Goal: Find contact information: Find contact information

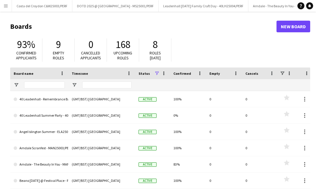
scroll to position [0, 0]
click at [6, 6] on app-icon "Menu" at bounding box center [5, 5] width 5 height 5
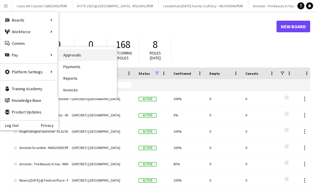
click at [80, 55] on link "Approvals" at bounding box center [88, 55] width 58 height 12
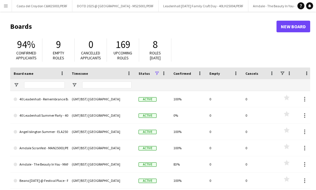
click at [5, 8] on button "Menu" at bounding box center [6, 6] width 12 height 12
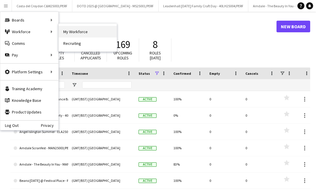
click at [70, 32] on link "My Workforce" at bounding box center [88, 32] width 58 height 12
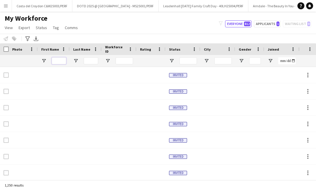
click at [58, 60] on input "First Name Filter Input" at bounding box center [59, 60] width 15 height 7
type input "******"
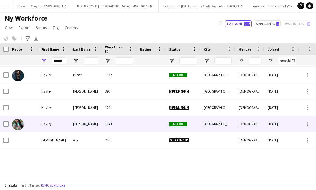
click at [84, 126] on div "[PERSON_NAME]" at bounding box center [86, 124] width 32 height 16
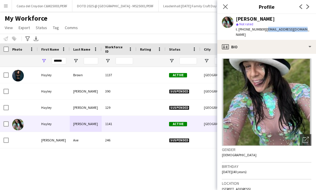
drag, startPoint x: 305, startPoint y: 29, endPoint x: 264, endPoint y: 29, distance: 41.0
click at [264, 29] on app-profile-header "[PERSON_NAME] star Not rated t. [PHONE_NUMBER] | [EMAIL_ADDRESS][DOMAIN_NAME]" at bounding box center [266, 27] width 99 height 26
copy span "[EMAIL_ADDRESS][DOMAIN_NAME]"
